Goal: Information Seeking & Learning: Learn about a topic

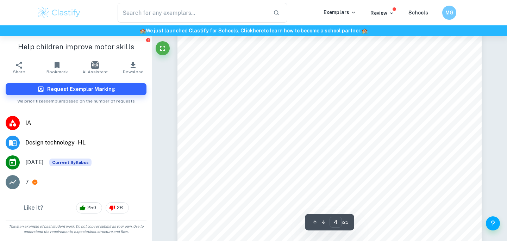
scroll to position [1400, 0]
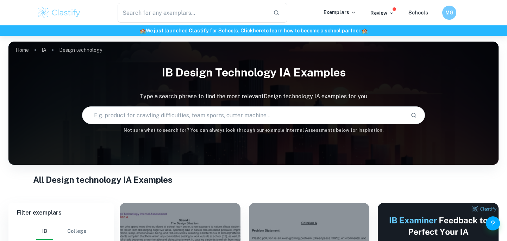
scroll to position [603, 0]
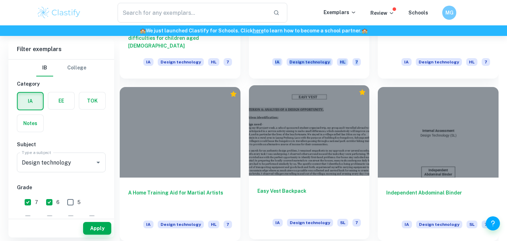
click at [276, 191] on h6 "Easy Vest Backpack" at bounding box center [309, 198] width 104 height 23
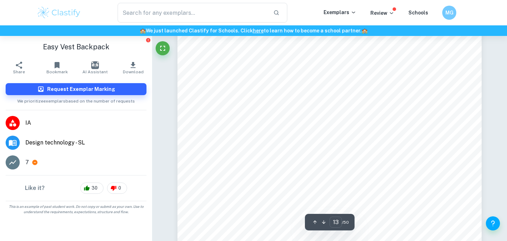
scroll to position [5333, 0]
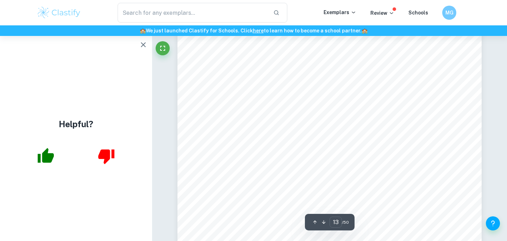
click at [142, 43] on icon "button" at bounding box center [143, 44] width 5 height 5
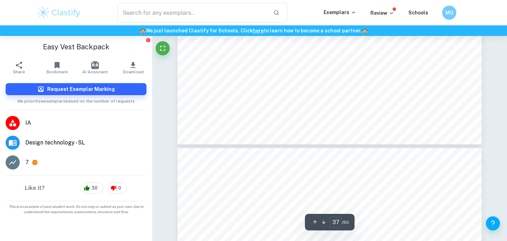
type input "38"
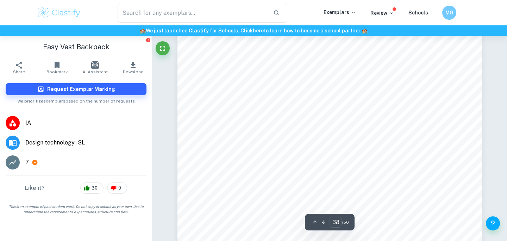
scroll to position [16275, 0]
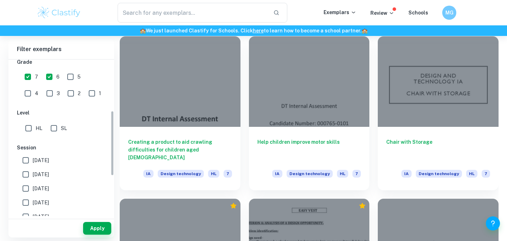
scroll to position [130, 0]
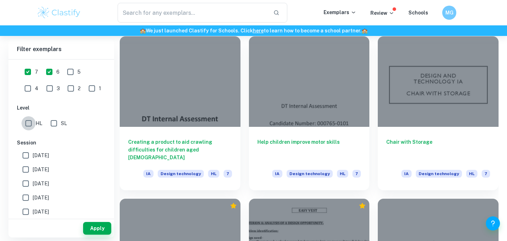
click at [27, 117] on input "HL" at bounding box center [28, 123] width 14 height 14
checkbox input "true"
click at [98, 232] on button "Apply" at bounding box center [97, 228] width 28 height 13
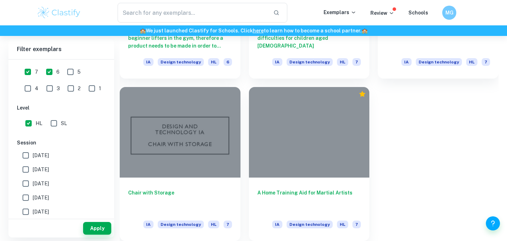
scroll to position [437, 0]
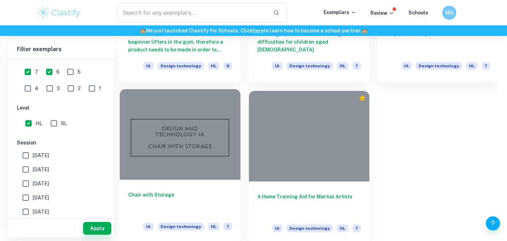
click at [200, 162] on div at bounding box center [180, 134] width 121 height 91
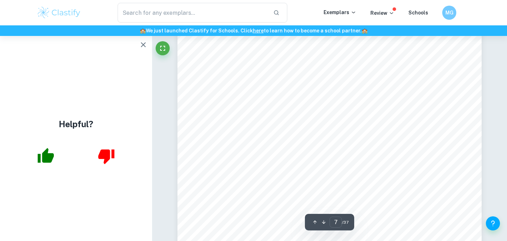
scroll to position [2686, 0]
click at [142, 47] on icon "button" at bounding box center [143, 45] width 8 height 8
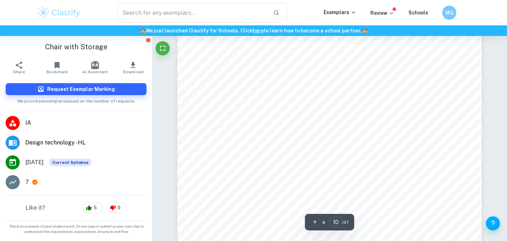
scroll to position [4070, 0]
type input "13"
